Goal: Information Seeking & Learning: Learn about a topic

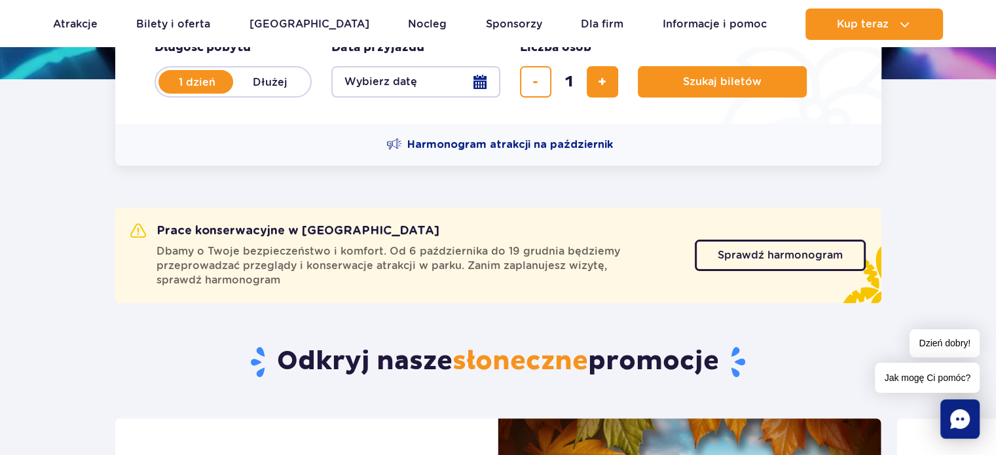
scroll to position [358, 0]
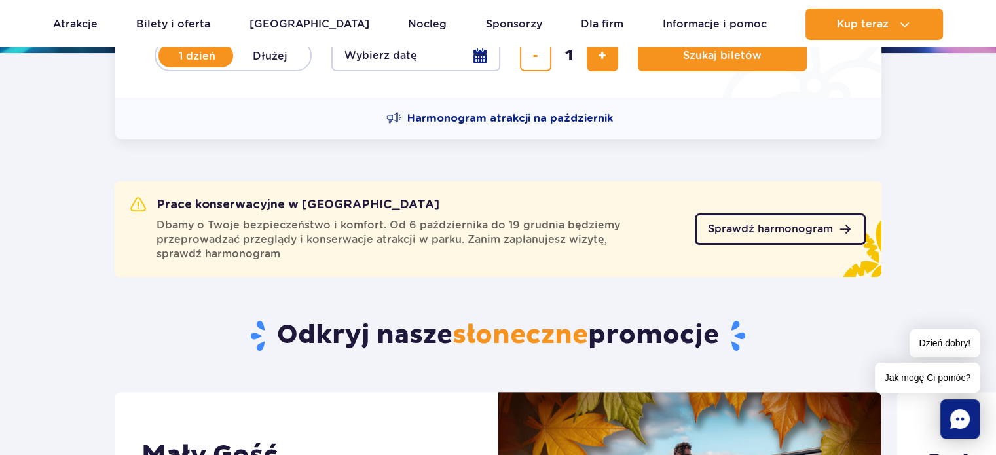
click at [820, 233] on span "Sprawdź harmonogram" at bounding box center [770, 229] width 125 height 10
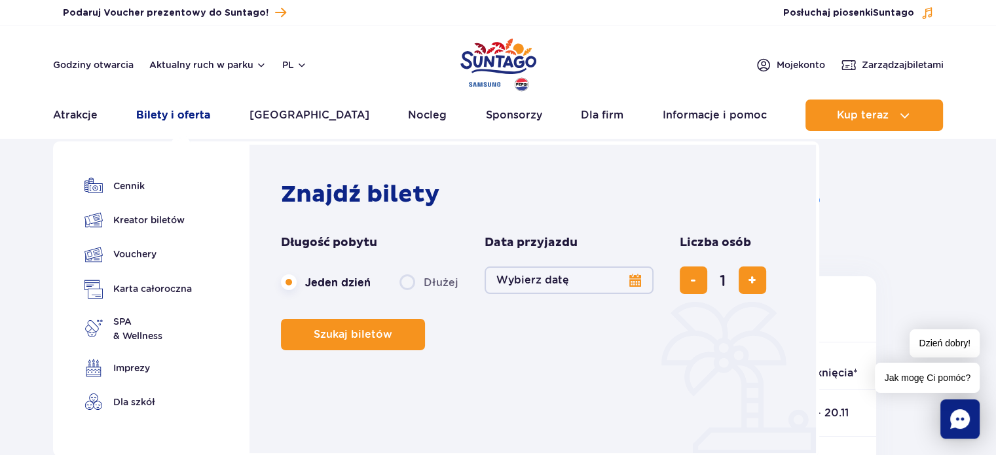
click at [175, 117] on link "Bilety i oferta" at bounding box center [173, 115] width 74 height 31
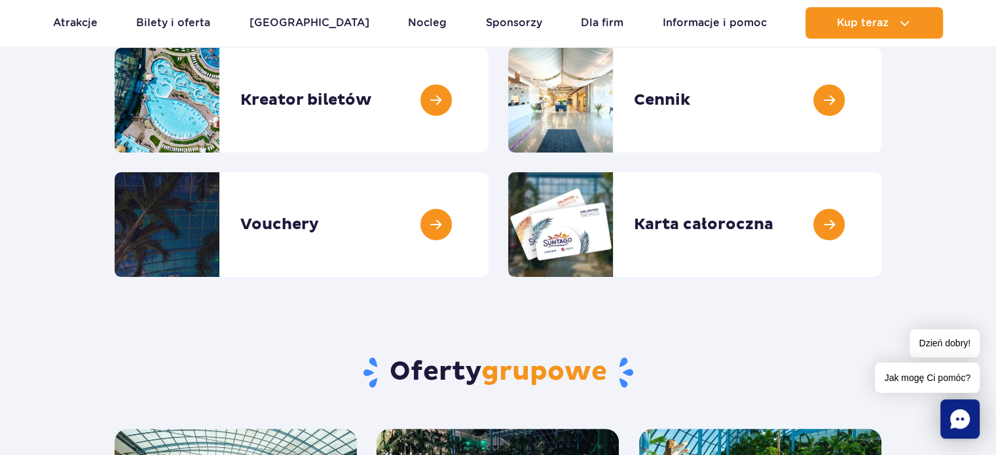
scroll to position [209, 0]
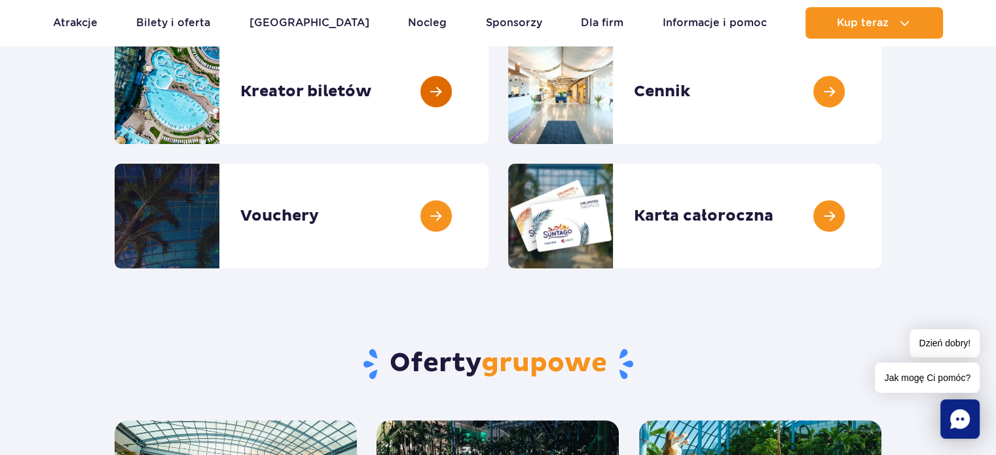
click at [488, 94] on link at bounding box center [488, 91] width 0 height 105
click at [881, 94] on link at bounding box center [881, 91] width 0 height 105
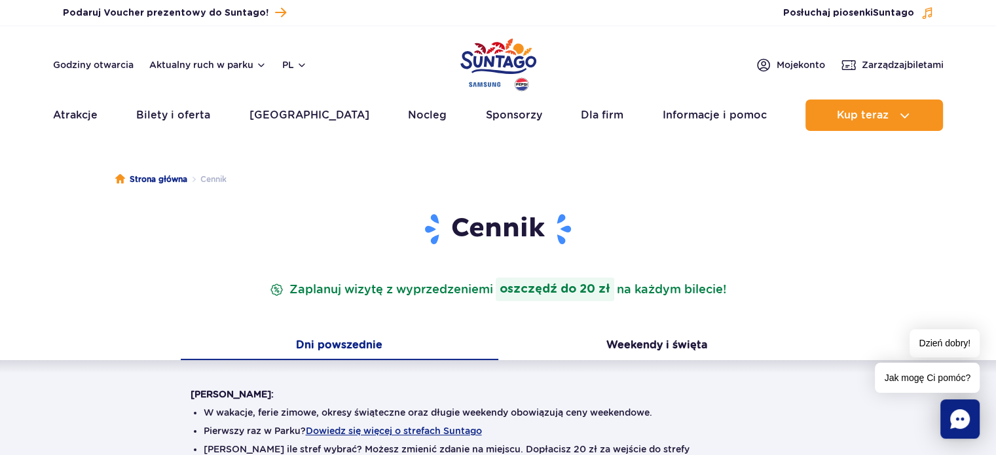
click at [357, 344] on button "Dni powszednie" at bounding box center [339, 346] width 317 height 27
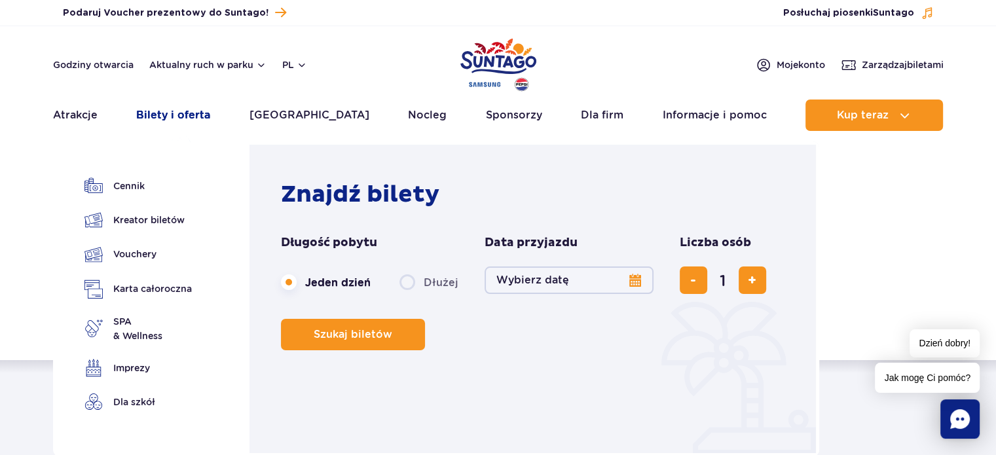
click at [198, 116] on link "Bilety i oferta" at bounding box center [173, 115] width 74 height 31
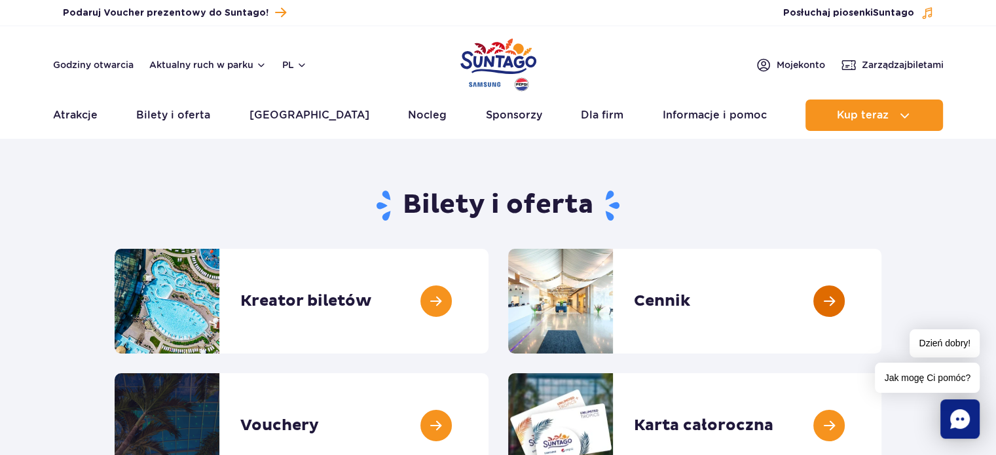
click at [881, 300] on link at bounding box center [881, 301] width 0 height 105
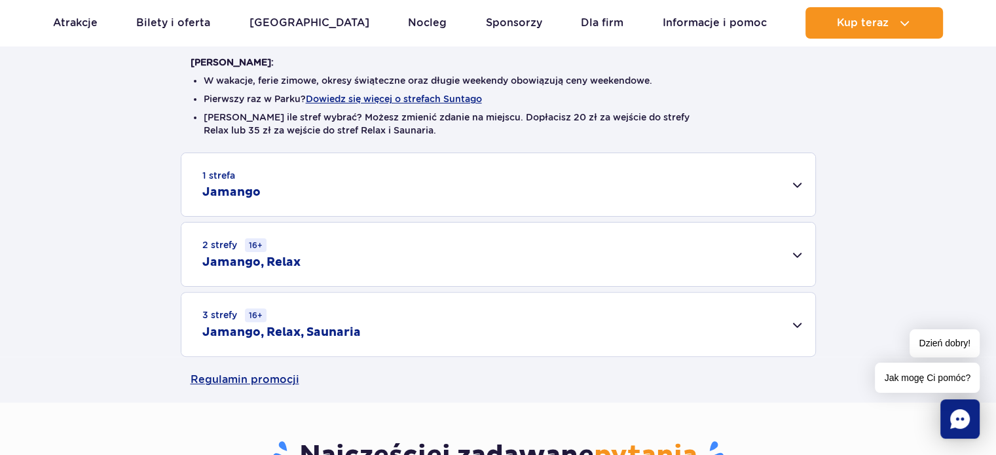
scroll to position [340, 0]
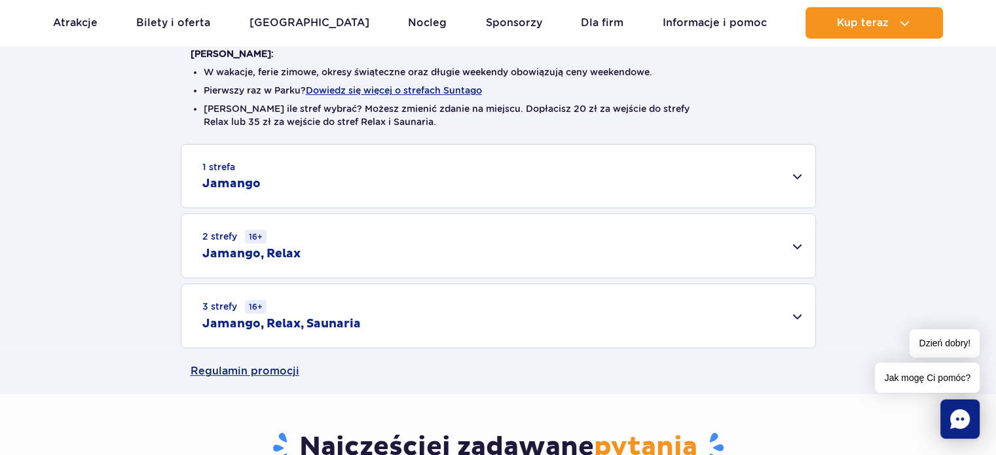
click at [799, 247] on div "2 strefy 16+ Jamango, Relax" at bounding box center [498, 245] width 634 height 63
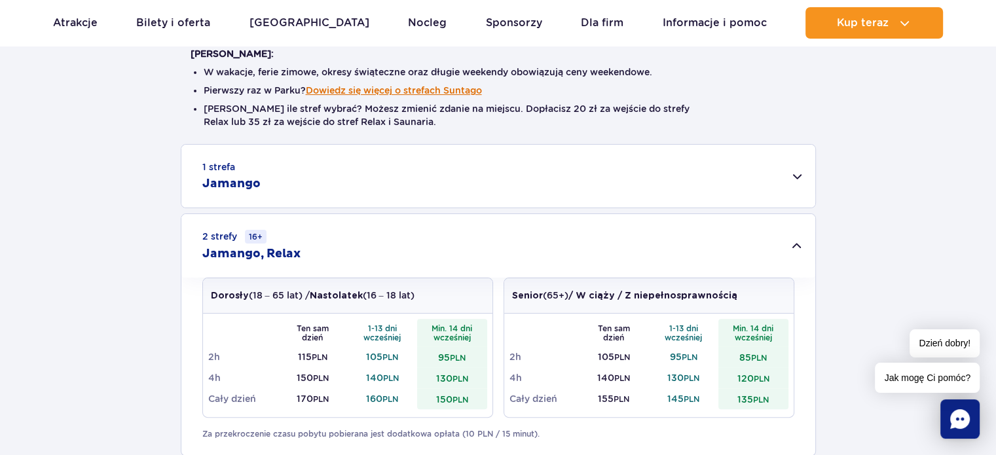
click at [360, 92] on button "Dowiedz się więcej o strefach Suntago" at bounding box center [394, 90] width 176 height 10
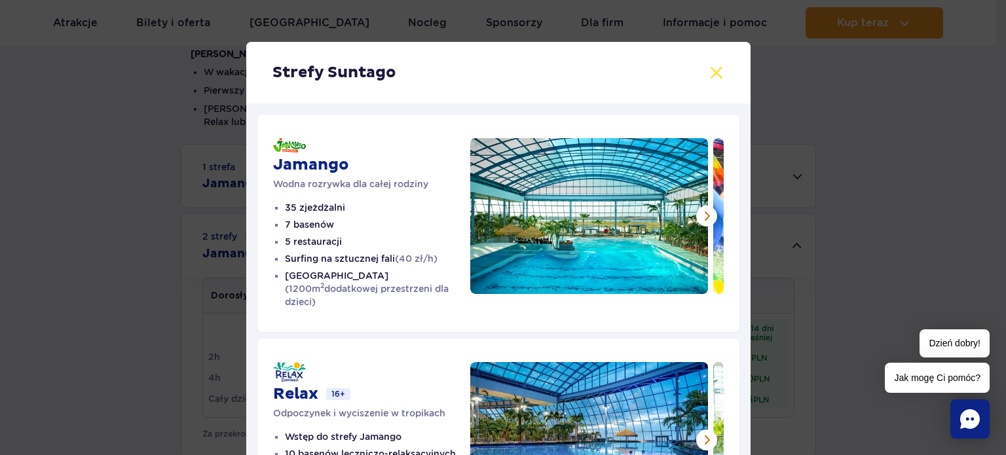
click at [709, 76] on button at bounding box center [716, 73] width 16 height 16
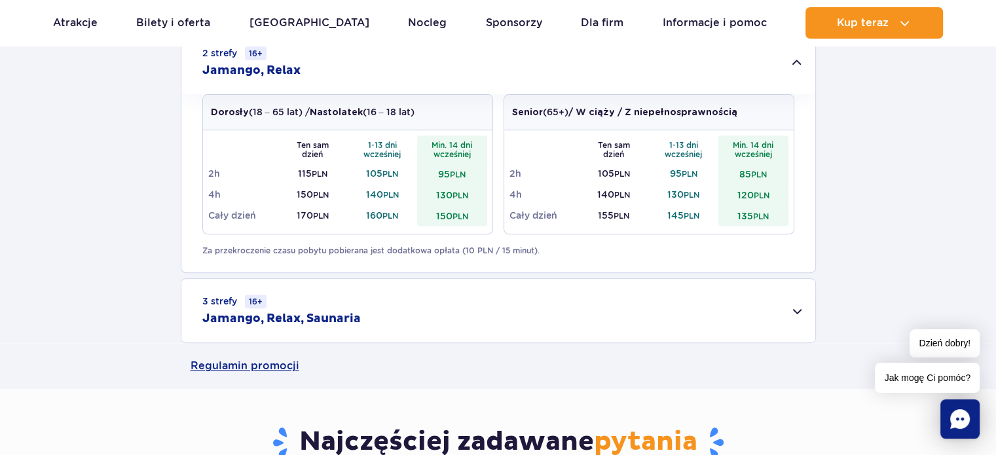
scroll to position [550, 0]
